Goal: Check status: Check status

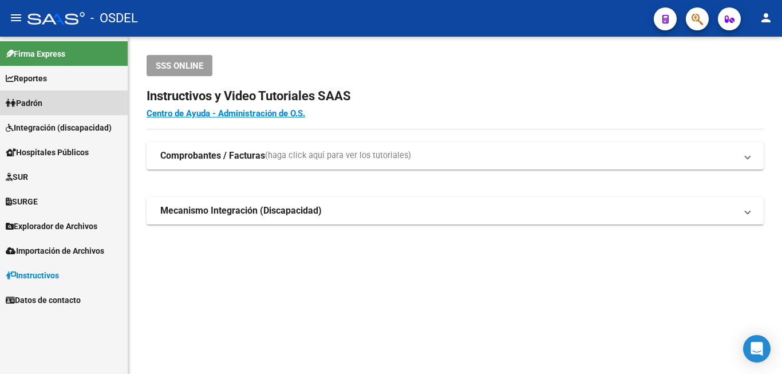
click at [50, 104] on link "Padrón" at bounding box center [64, 102] width 128 height 25
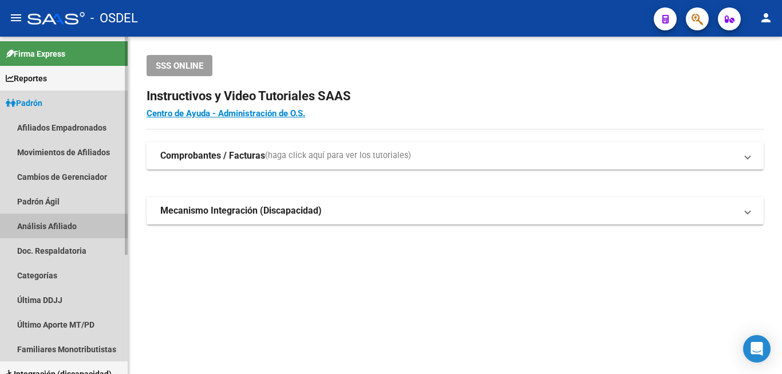
click at [74, 224] on link "Análisis Afiliado" at bounding box center [64, 226] width 128 height 25
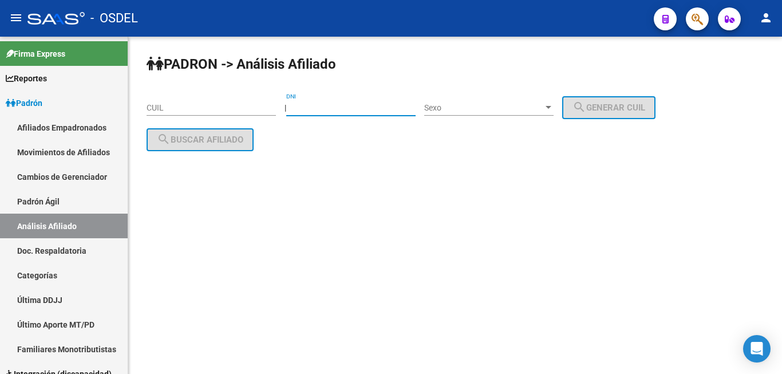
drag, startPoint x: 336, startPoint y: 103, endPoint x: 335, endPoint y: 109, distance: 5.8
click at [335, 109] on input "DNI" at bounding box center [350, 108] width 129 height 10
click at [299, 104] on input "11223" at bounding box center [350, 108] width 129 height 10
type input "3"
type input "93602945"
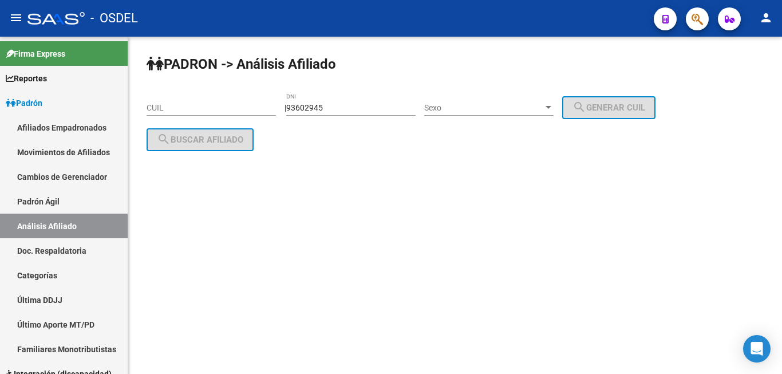
click at [506, 99] on div "Sexo Sexo" at bounding box center [488, 104] width 129 height 23
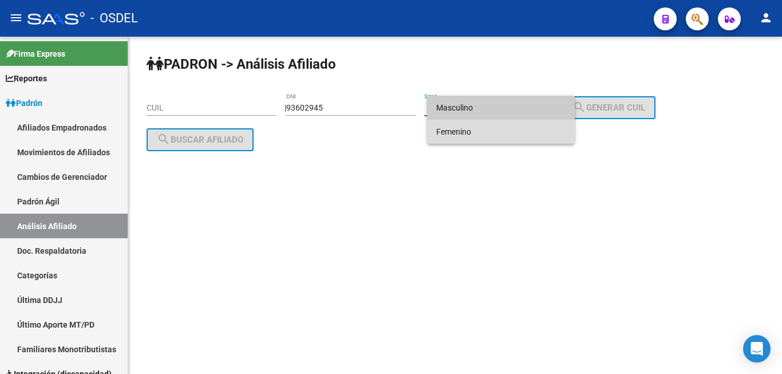
click at [525, 127] on span "Femenino" at bounding box center [500, 132] width 129 height 24
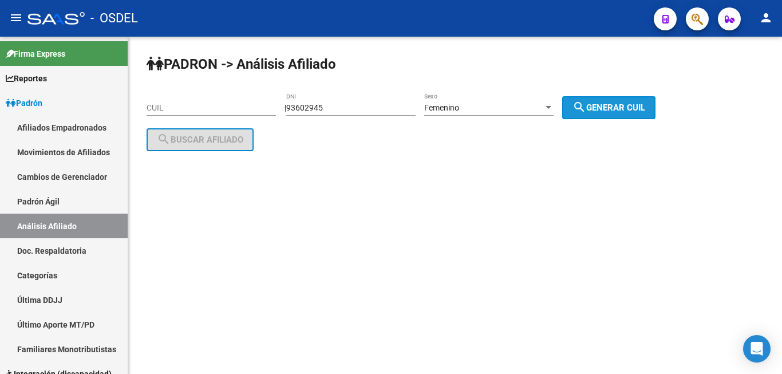
click at [626, 108] on span "search Generar CUIL" at bounding box center [608, 107] width 73 height 10
type input "27-93602945-6"
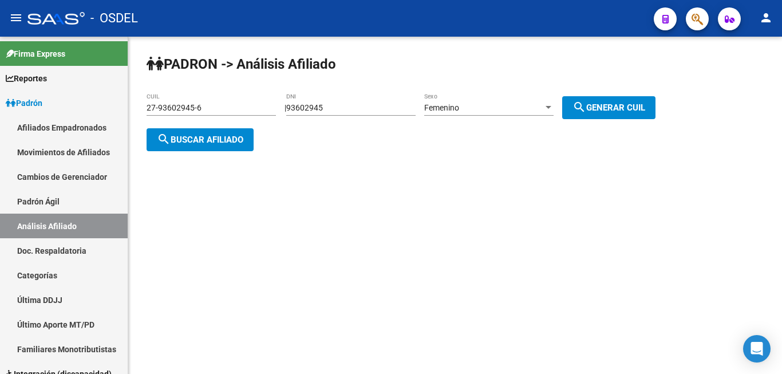
click at [243, 135] on span "search Buscar afiliado" at bounding box center [200, 140] width 86 height 10
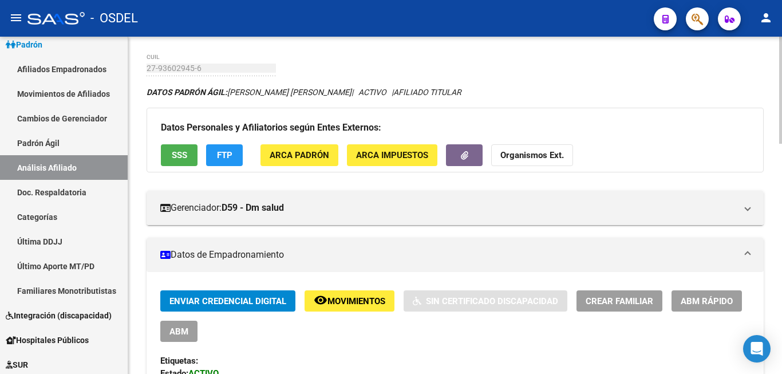
scroll to position [58, 0]
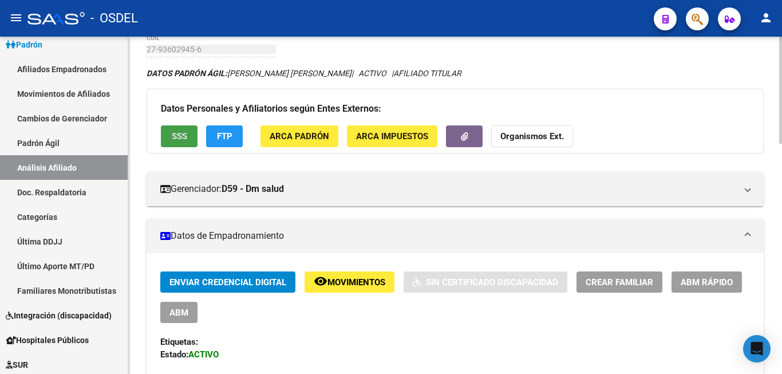
click at [171, 135] on button "SSS" at bounding box center [179, 135] width 37 height 21
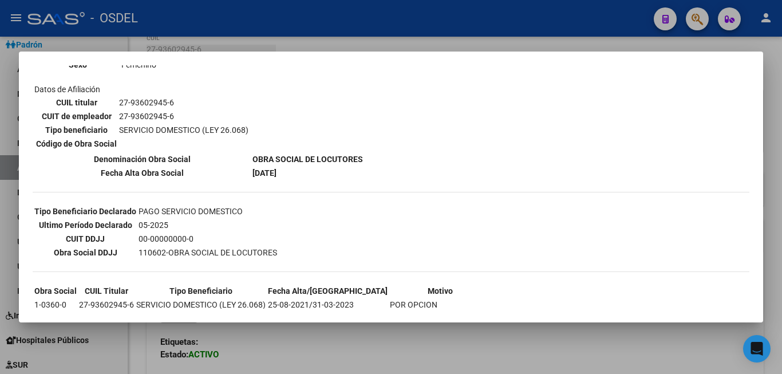
scroll to position [57, 0]
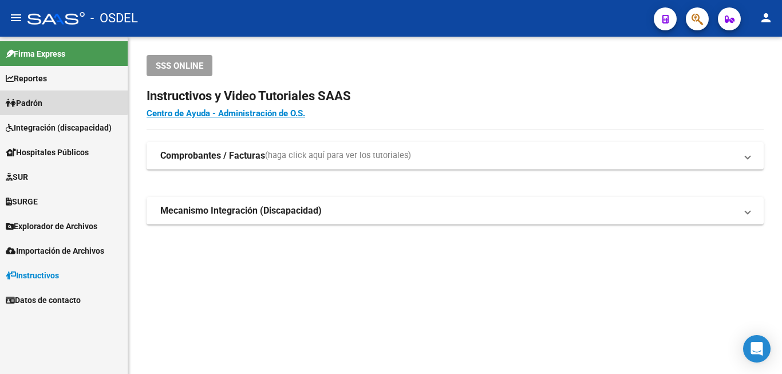
click at [49, 101] on link "Padrón" at bounding box center [64, 102] width 128 height 25
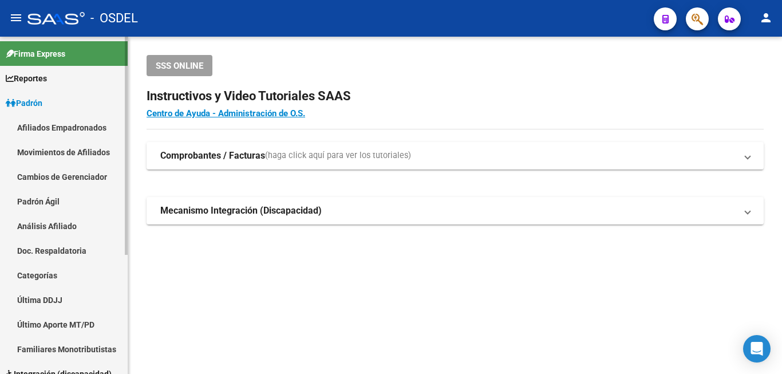
click at [51, 215] on link "Análisis Afiliado" at bounding box center [64, 226] width 128 height 25
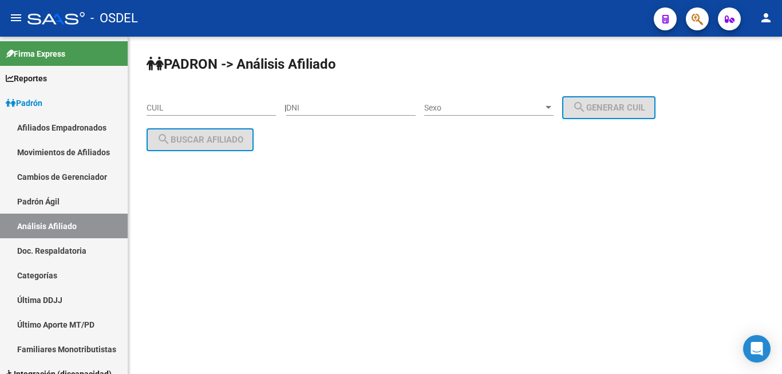
click at [345, 101] on div "DNI" at bounding box center [350, 104] width 129 height 23
type input "28465820"
click at [480, 110] on span "Sexo" at bounding box center [483, 108] width 119 height 10
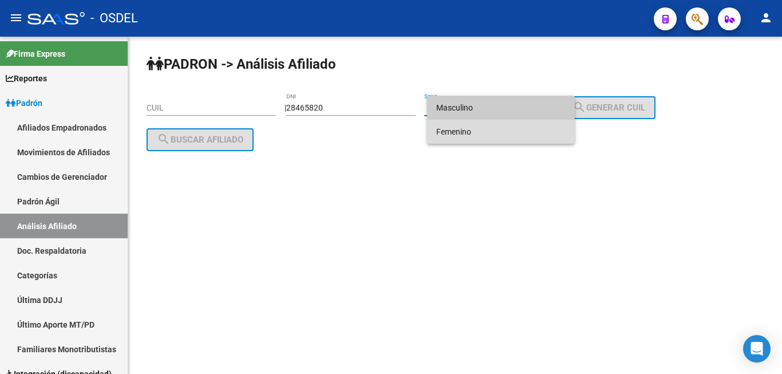
click at [488, 125] on span "Femenino" at bounding box center [500, 132] width 129 height 24
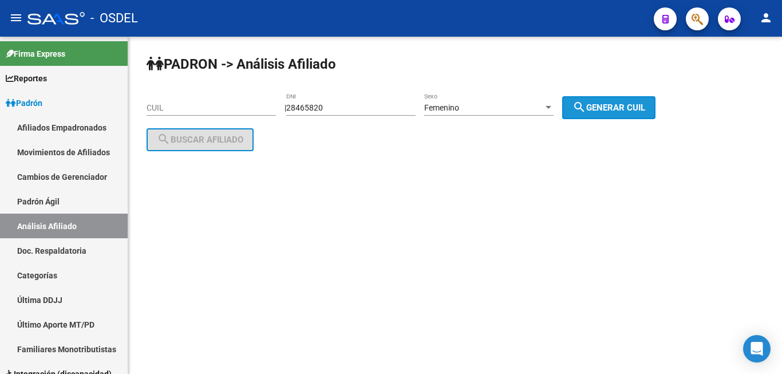
click at [598, 100] on button "search Generar CUIL" at bounding box center [608, 107] width 93 height 23
type input "27-28465820-0"
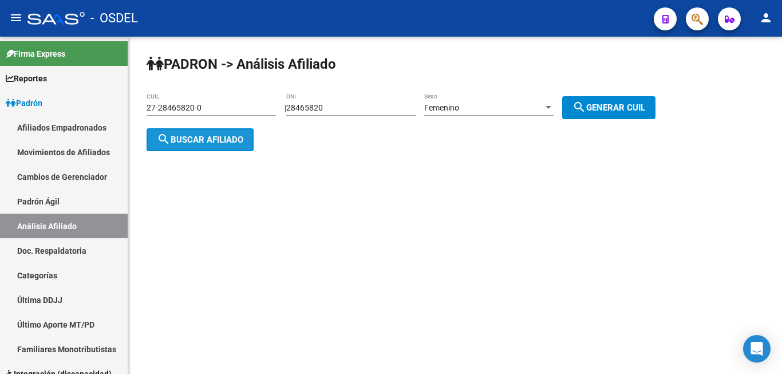
click at [219, 139] on span "search Buscar afiliado" at bounding box center [200, 140] width 86 height 10
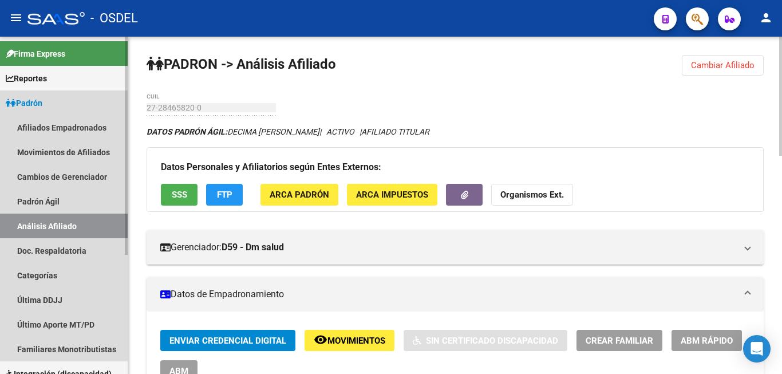
click at [42, 106] on span "Padrón" at bounding box center [24, 103] width 37 height 13
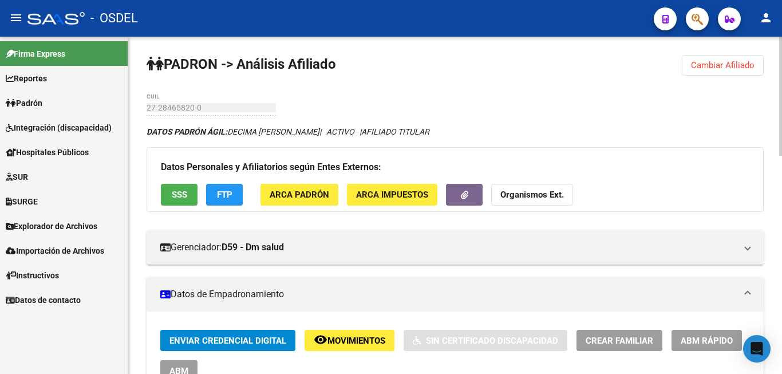
click at [172, 189] on button "SSS" at bounding box center [179, 194] width 37 height 21
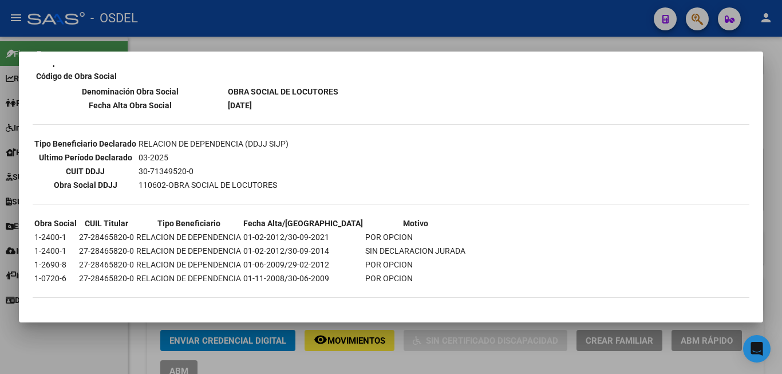
scroll to position [243, 0]
click at [96, 288] on div "--ACTIVO en Obra Social según consulta SSS-- DATOS DE AFILIACION VIGENTE Datos …" at bounding box center [391, 71] width 717 height 476
click at [120, 337] on div at bounding box center [391, 187] width 782 height 374
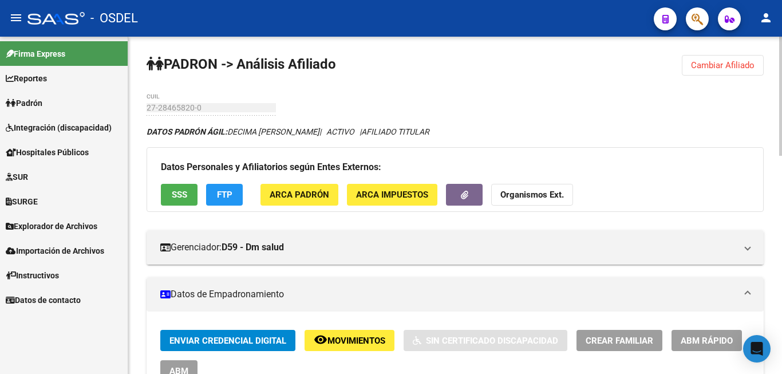
click at [228, 193] on span "FTP" at bounding box center [224, 195] width 15 height 10
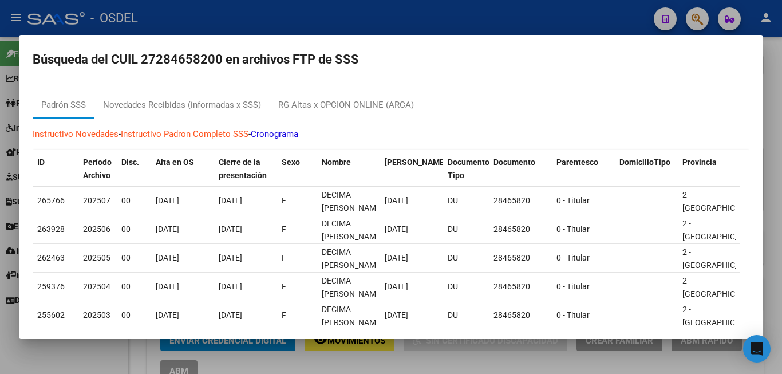
click at [22, 364] on div at bounding box center [391, 187] width 782 height 374
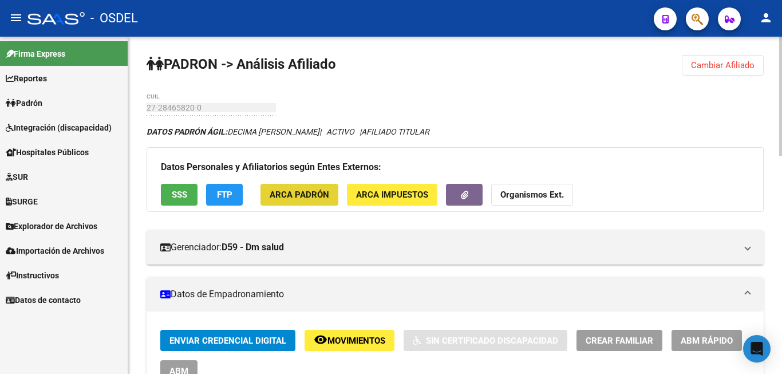
click at [318, 199] on span "ARCA Padrón" at bounding box center [300, 195] width 60 height 10
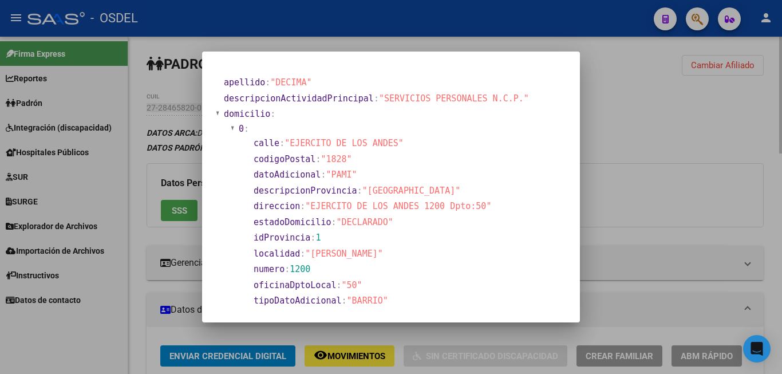
drag, startPoint x: 694, startPoint y: 151, endPoint x: 684, endPoint y: 149, distance: 10.0
click at [687, 149] on div at bounding box center [391, 187] width 782 height 374
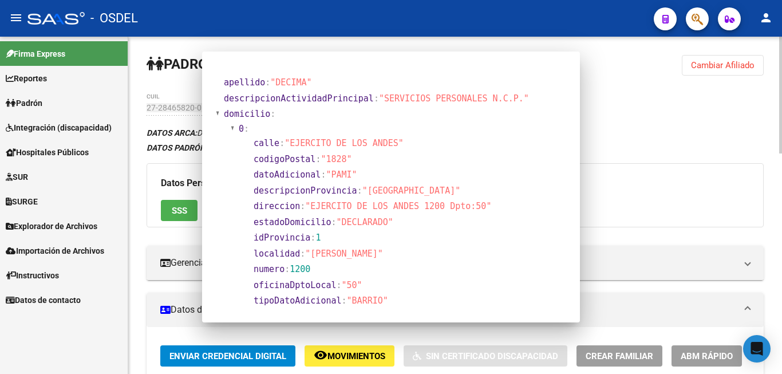
drag, startPoint x: 589, startPoint y: 169, endPoint x: 580, endPoint y: 171, distance: 9.3
